Goal: Check status: Check status

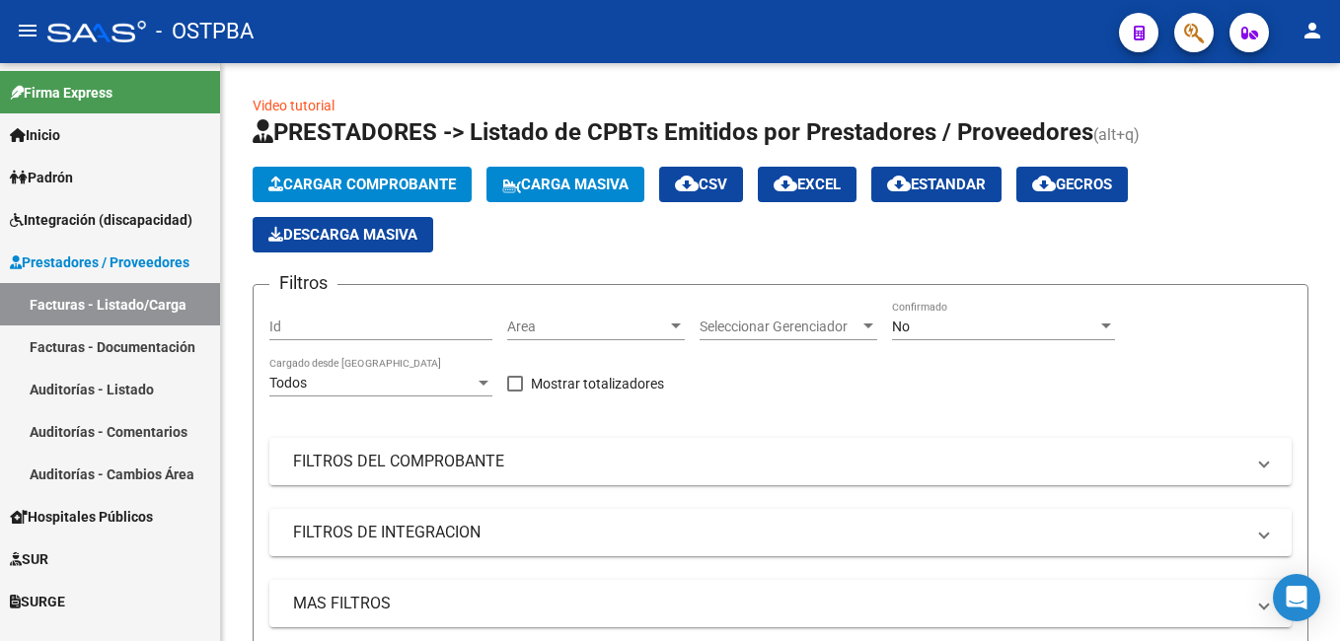
click at [59, 173] on span "Padrón" at bounding box center [41, 178] width 63 height 22
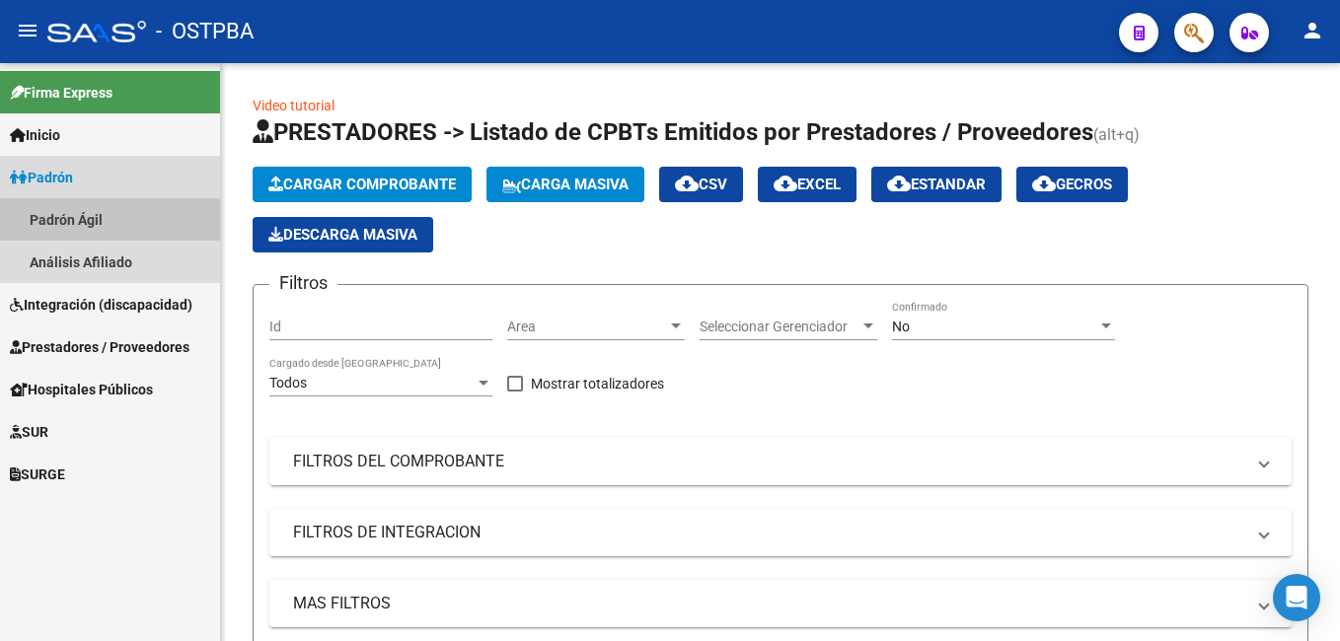
click at [59, 211] on link "Padrón Ágil" at bounding box center [110, 219] width 220 height 42
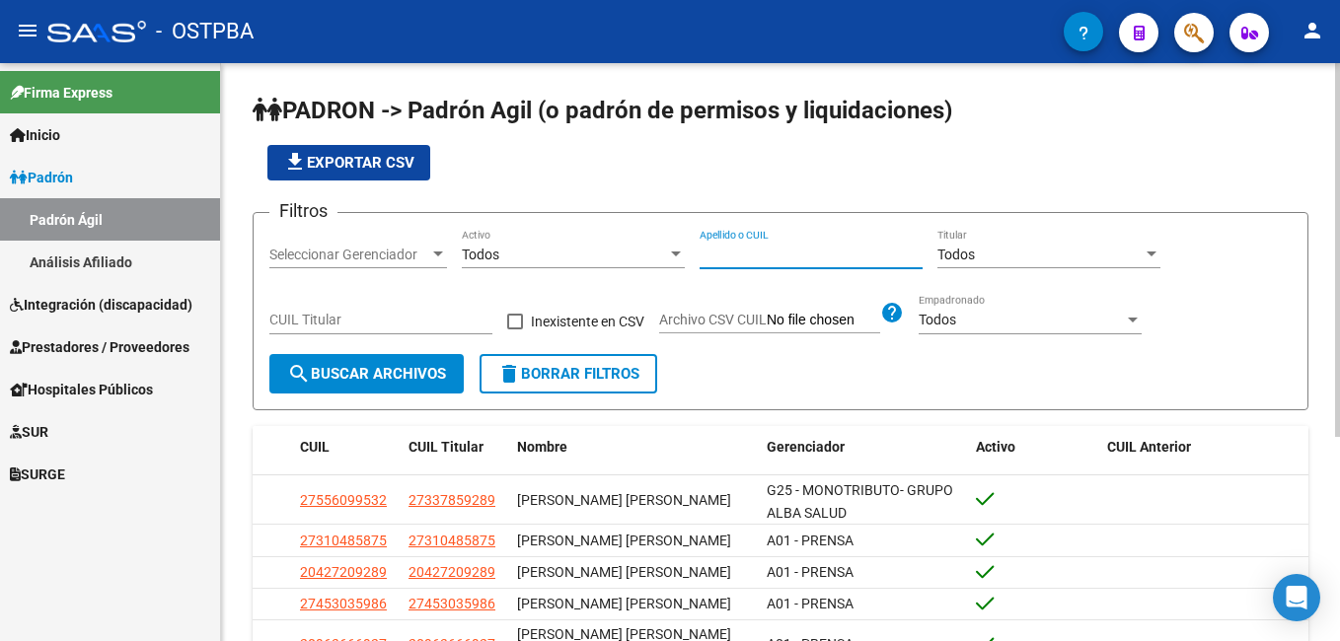
click at [807, 256] on input "Apellido o CUIL" at bounding box center [810, 255] width 223 height 17
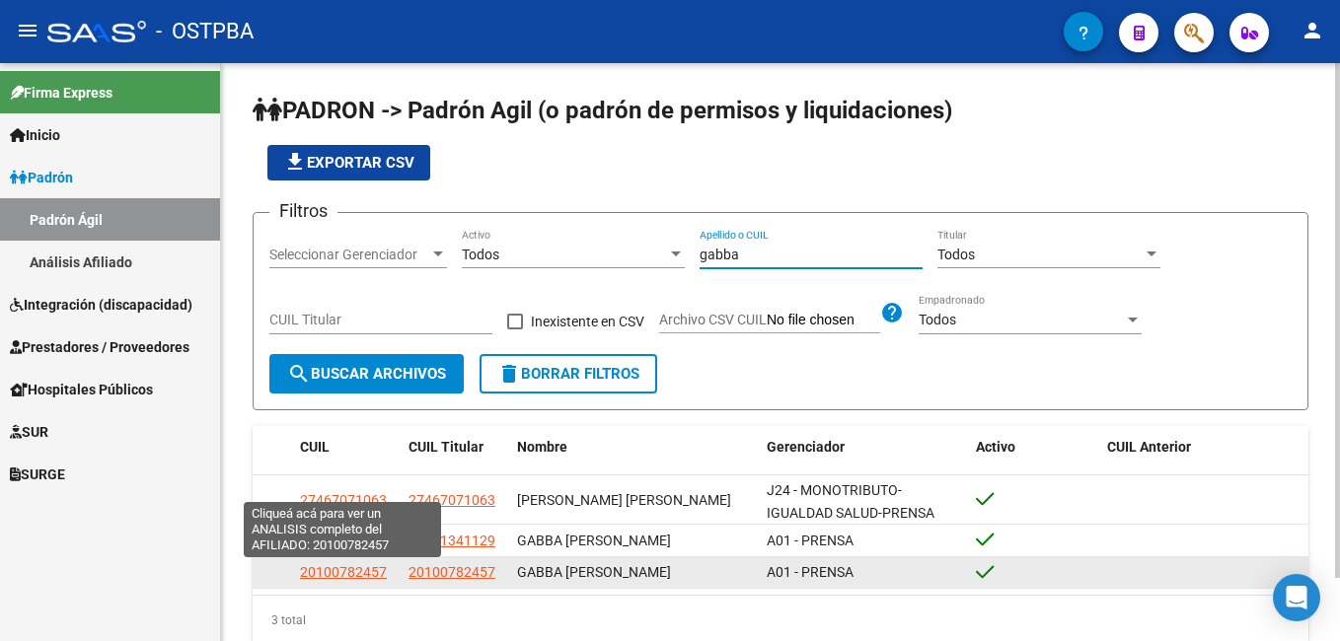
type input "gabba"
click at [343, 572] on span "20100782457" at bounding box center [343, 572] width 87 height 16
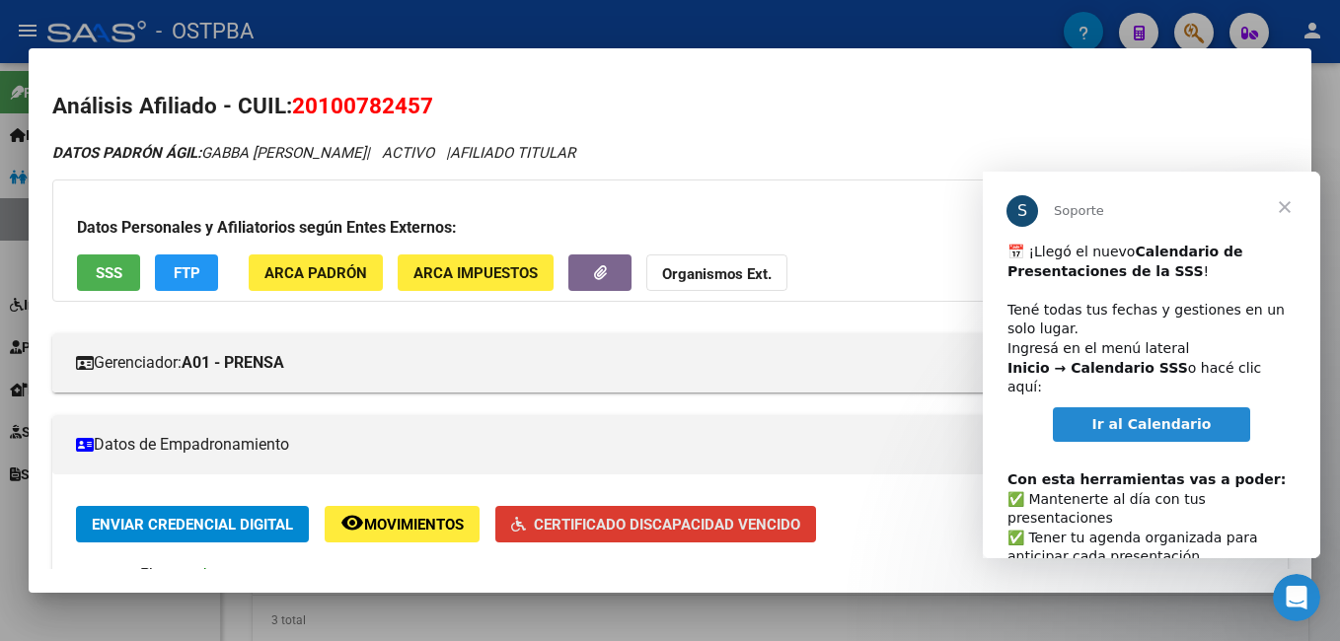
click at [711, 517] on span "Certificado Discapacidad Vencido" at bounding box center [667, 525] width 266 height 18
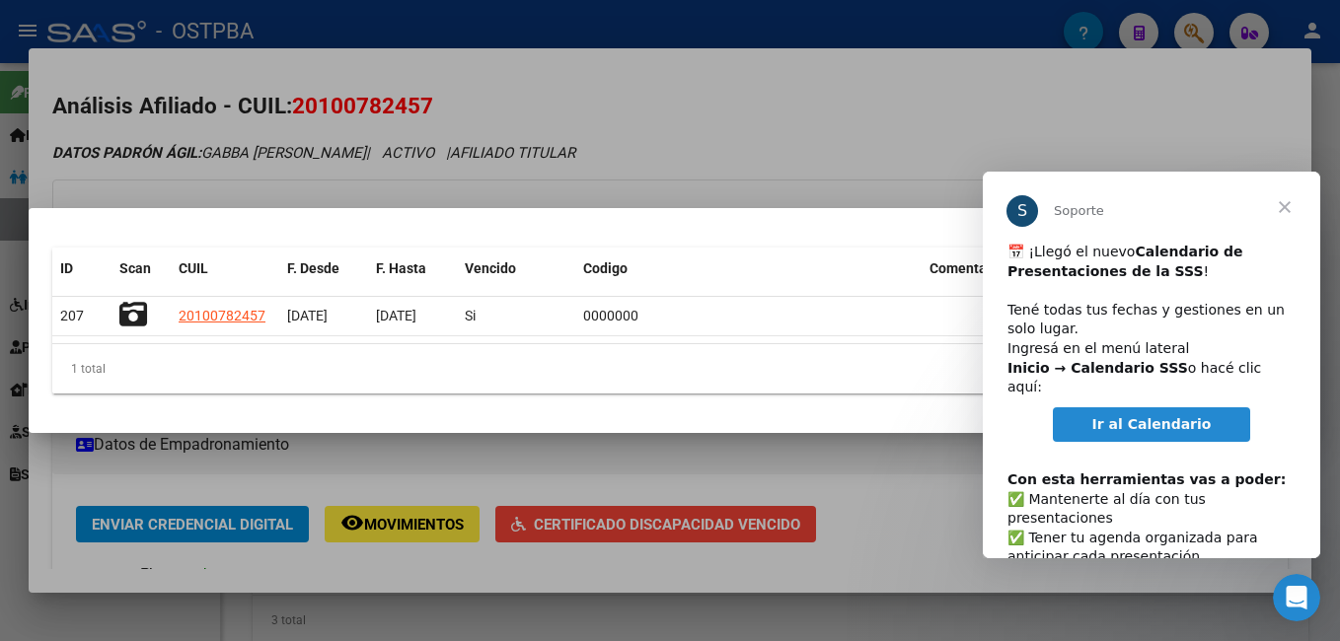
click at [1282, 204] on span "Cerrar" at bounding box center [1284, 207] width 71 height 71
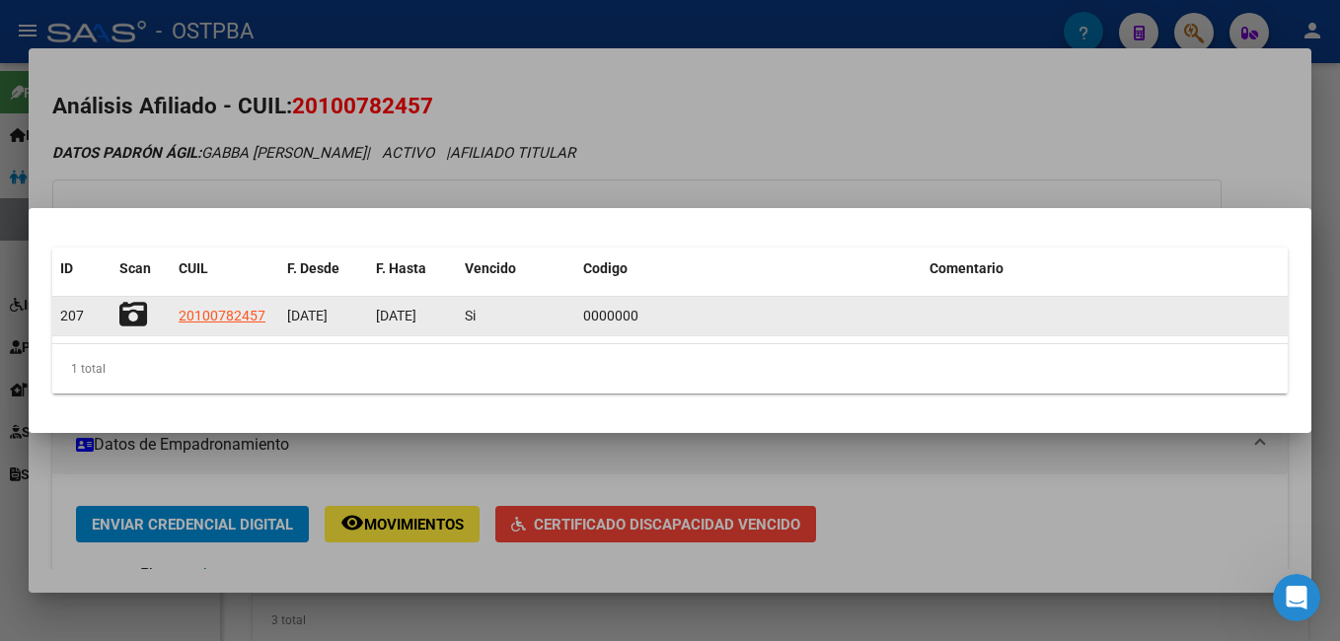
click at [131, 313] on icon at bounding box center [133, 315] width 28 height 28
